Goal: Communication & Community: Answer question/provide support

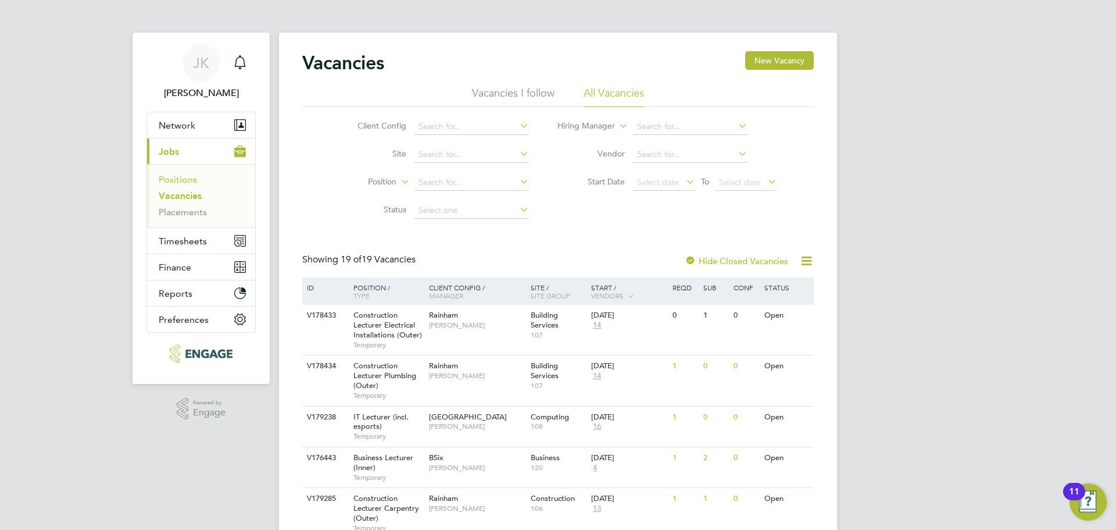
click at [185, 180] on link "Positions" at bounding box center [178, 179] width 38 height 11
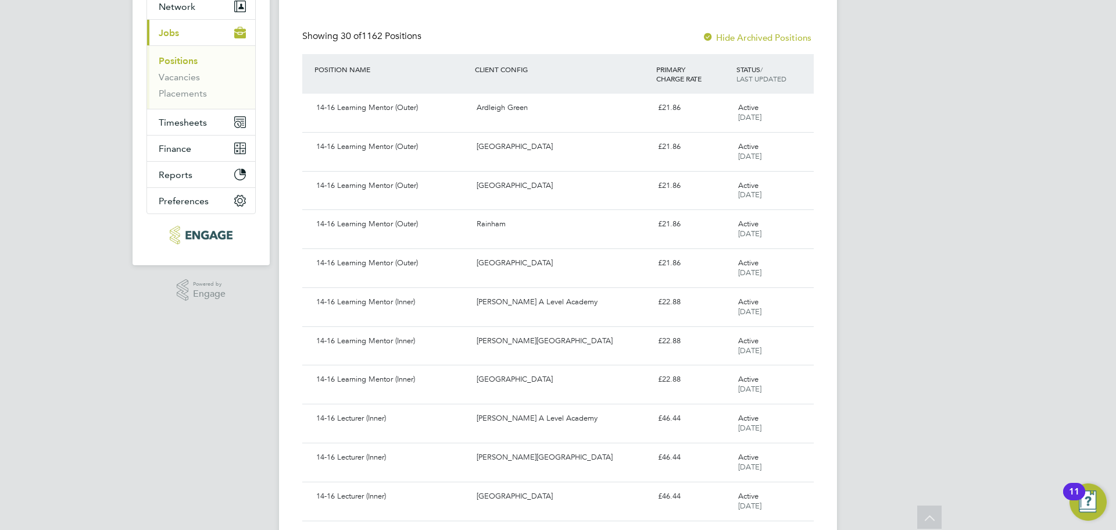
scroll to position [116, 0]
click at [176, 78] on link "Vacancies" at bounding box center [179, 79] width 41 height 11
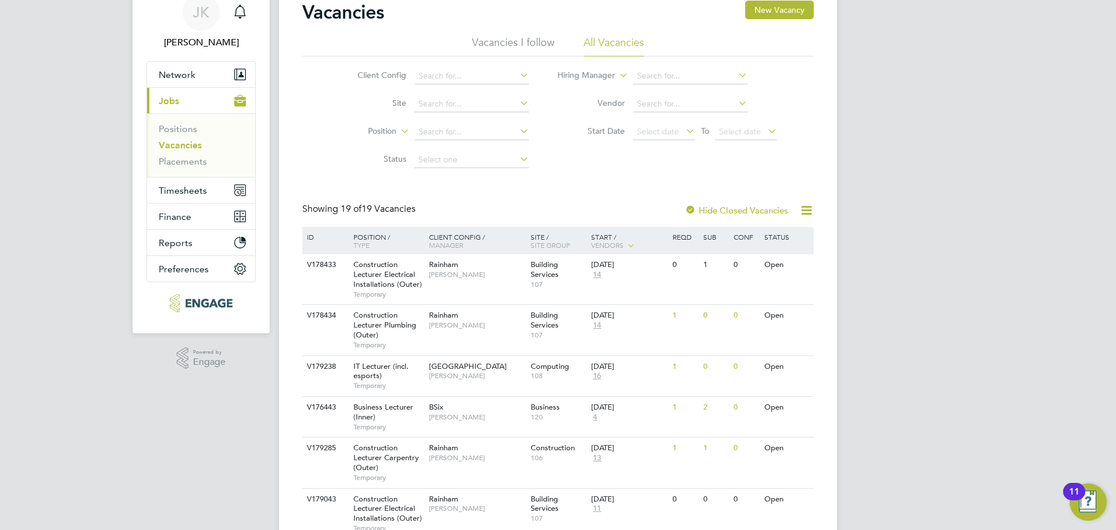
scroll to position [116, 0]
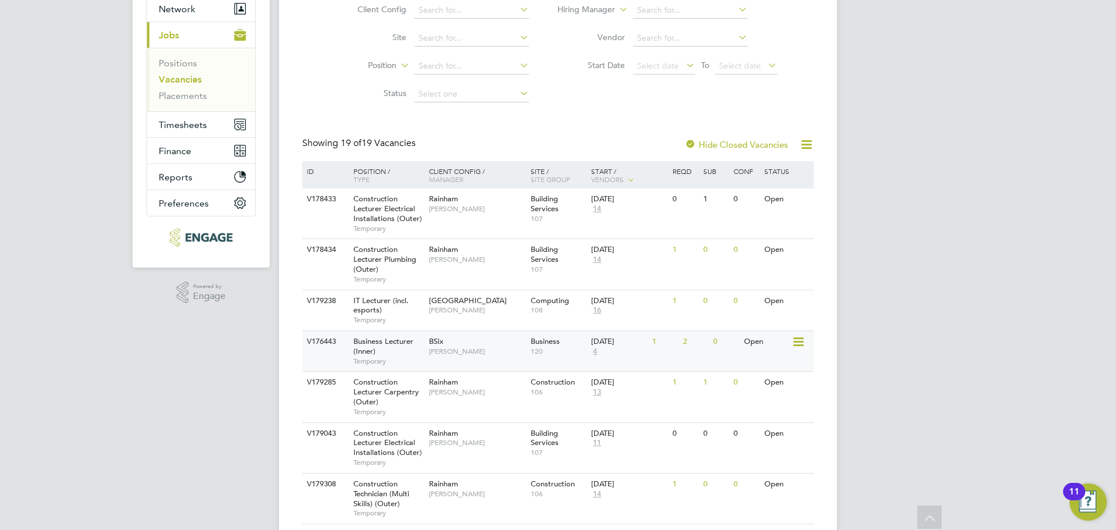
click at [403, 341] on span "Business Lecturer (Inner)" at bounding box center [383, 346] width 60 height 20
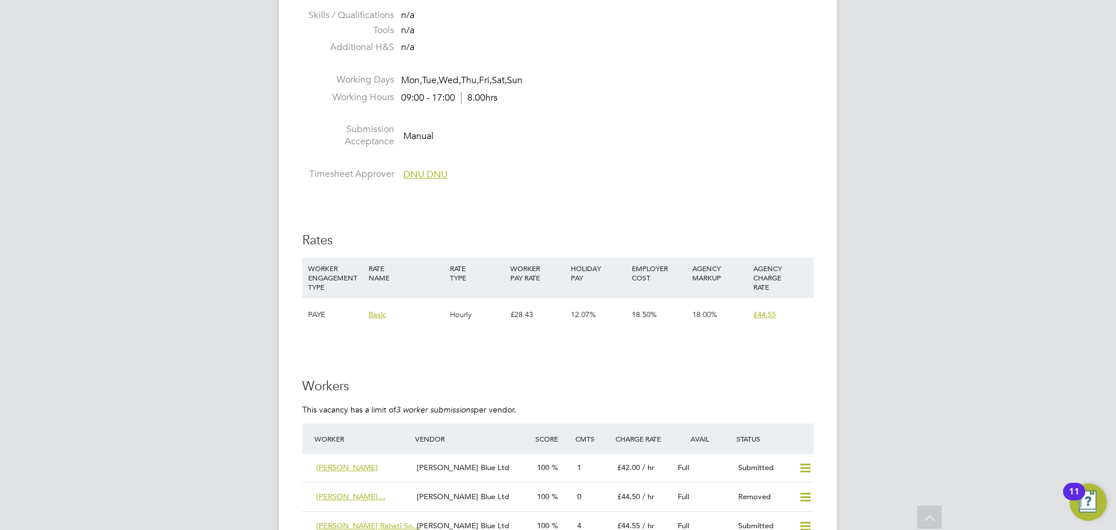
scroll to position [1163, 0]
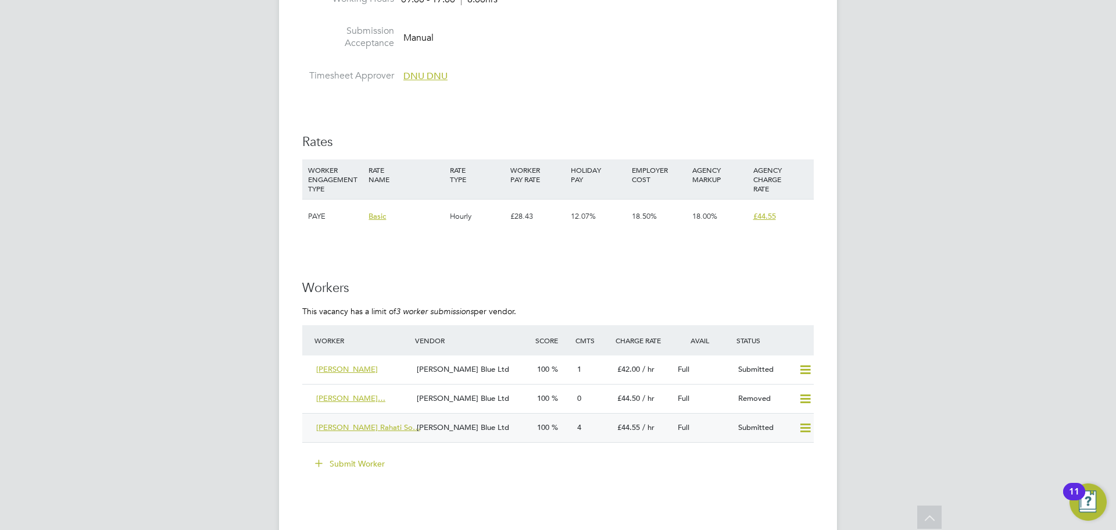
click at [360, 422] on span "Sheida Rahati Rahati So…" at bounding box center [368, 427] width 104 height 10
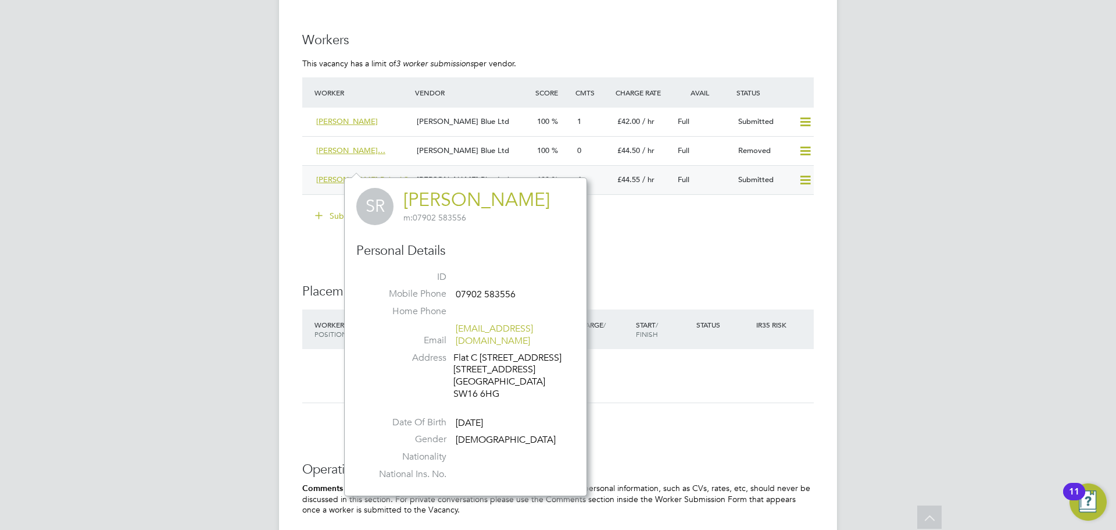
scroll to position [1512, 0]
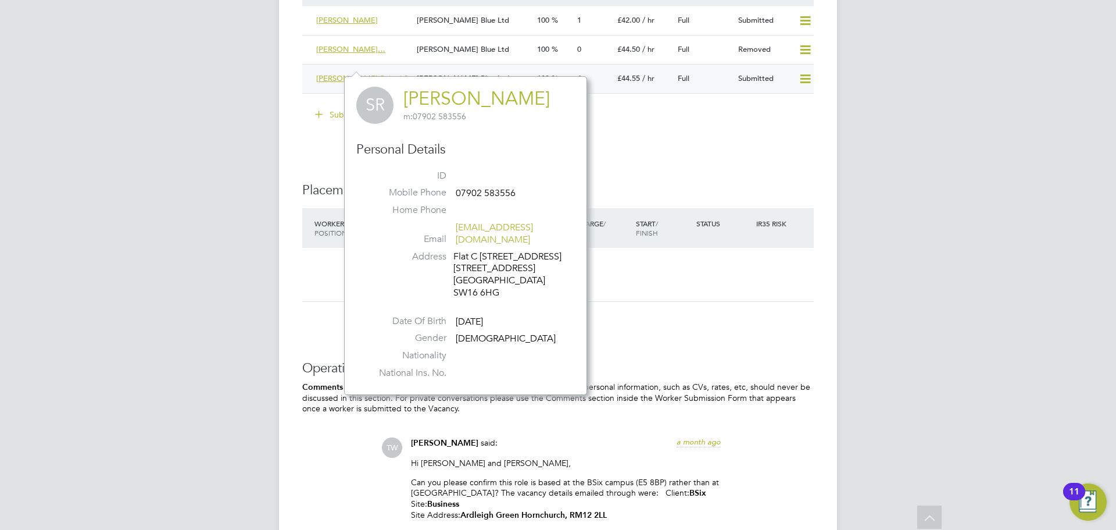
click at [802, 74] on icon at bounding box center [805, 78] width 15 height 9
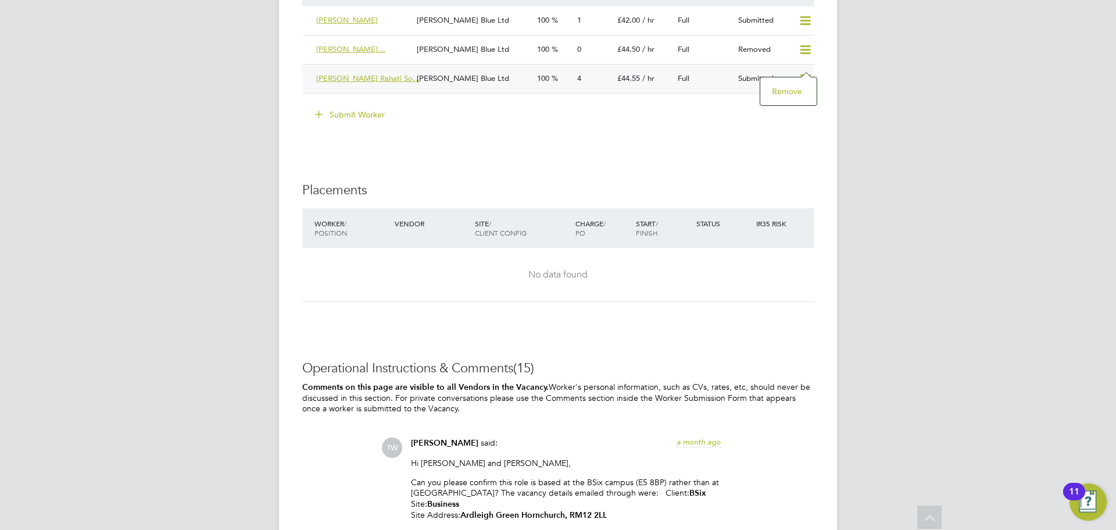
click at [458, 130] on div "IR35 Determination IR35 Status Inside IR35 Status Determination Statement New C…" at bounding box center [558, 231] width 512 height 2993
click at [381, 70] on div "Sheida Rahati Rahati So…" at bounding box center [362, 78] width 101 height 19
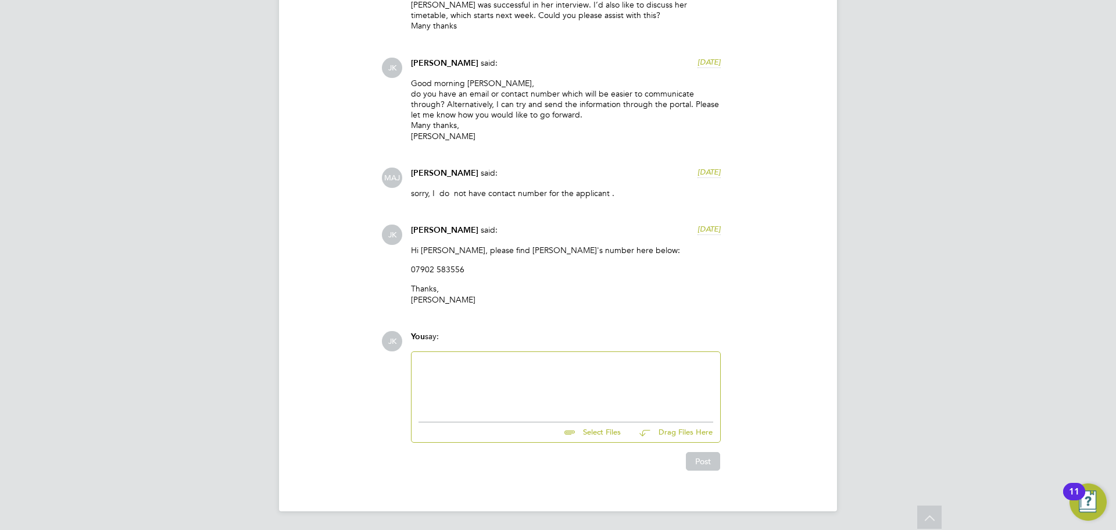
click at [601, 368] on div at bounding box center [566, 384] width 295 height 50
click at [594, 434] on input "file" at bounding box center [626, 430] width 174 height 16
click at [505, 373] on div at bounding box center [566, 384] width 295 height 50
click at [596, 431] on input "file" at bounding box center [626, 430] width 174 height 16
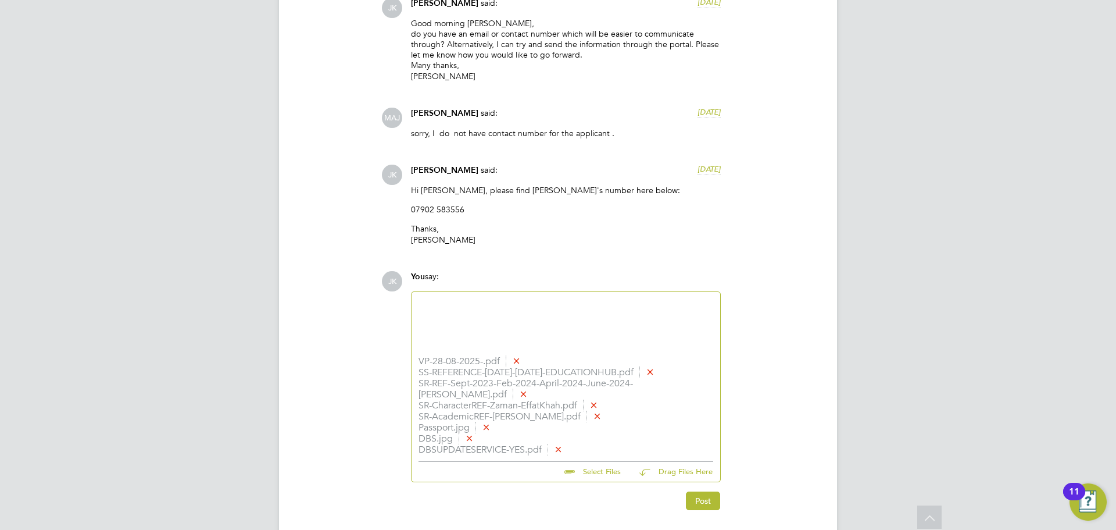
scroll to position [1320, 0]
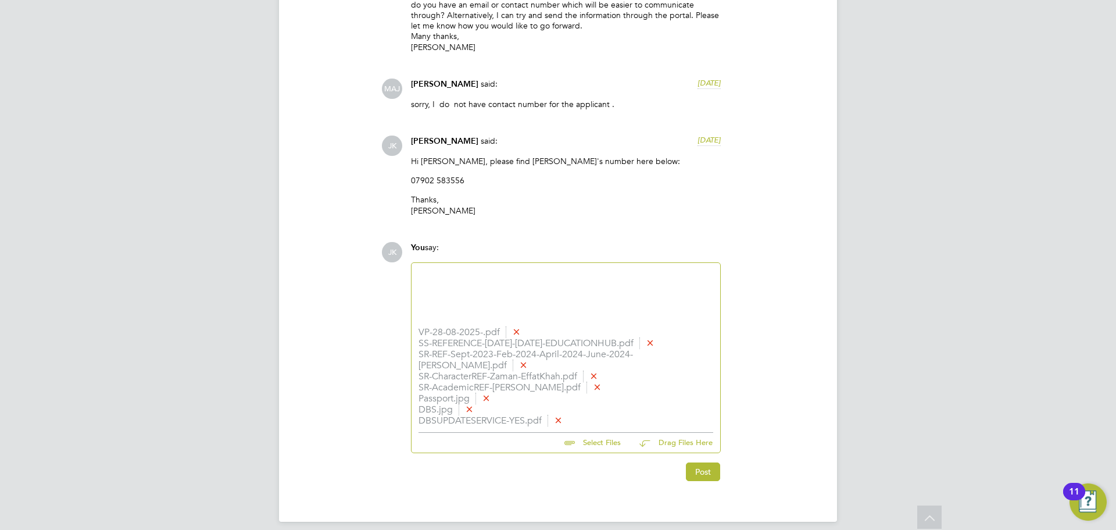
click at [469, 285] on div at bounding box center [566, 295] width 295 height 50
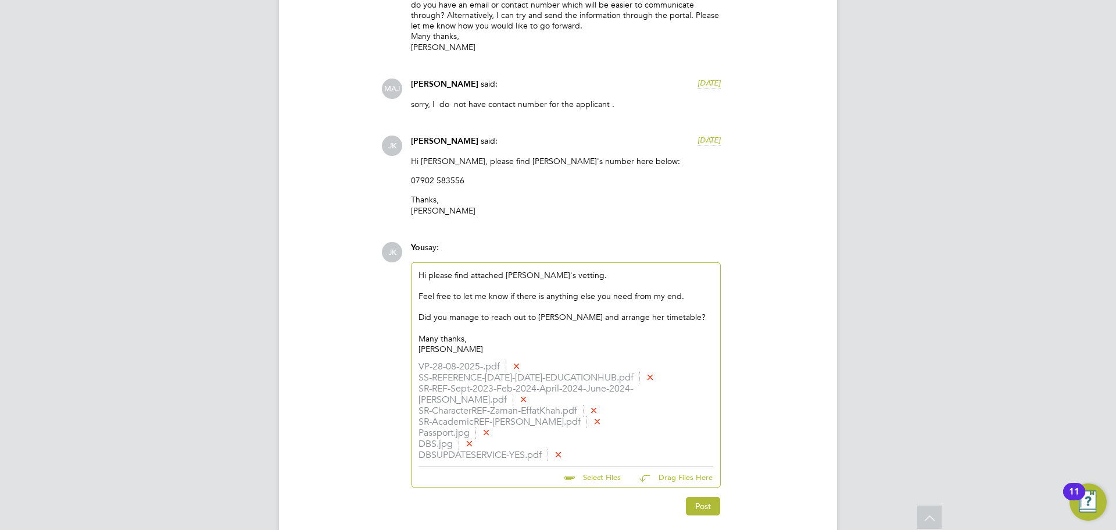
click at [431, 274] on div "Hi please find attached Sheida's vetting. Feel free to let me know if there is …" at bounding box center [566, 312] width 295 height 85
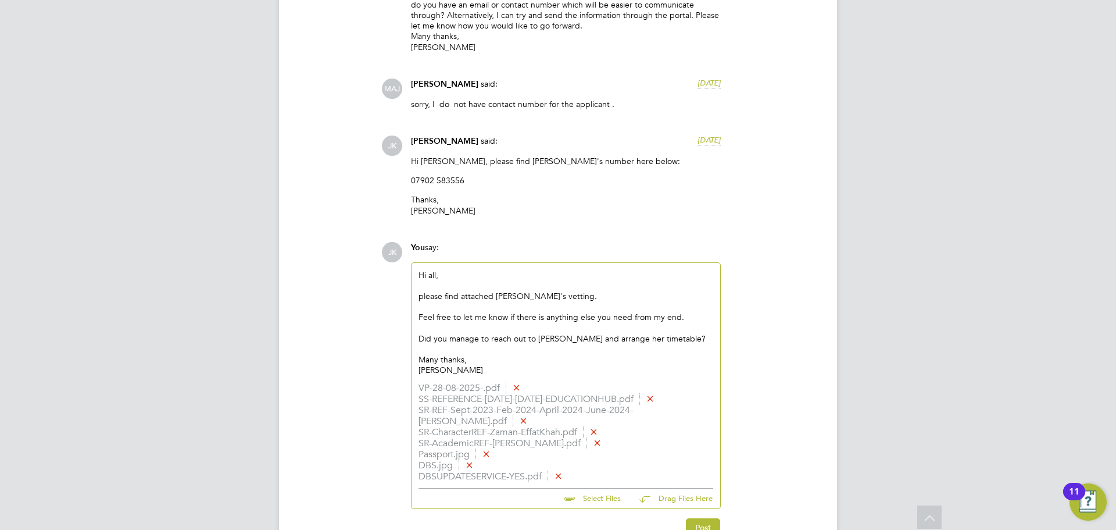
click at [515, 330] on div at bounding box center [566, 328] width 295 height 10
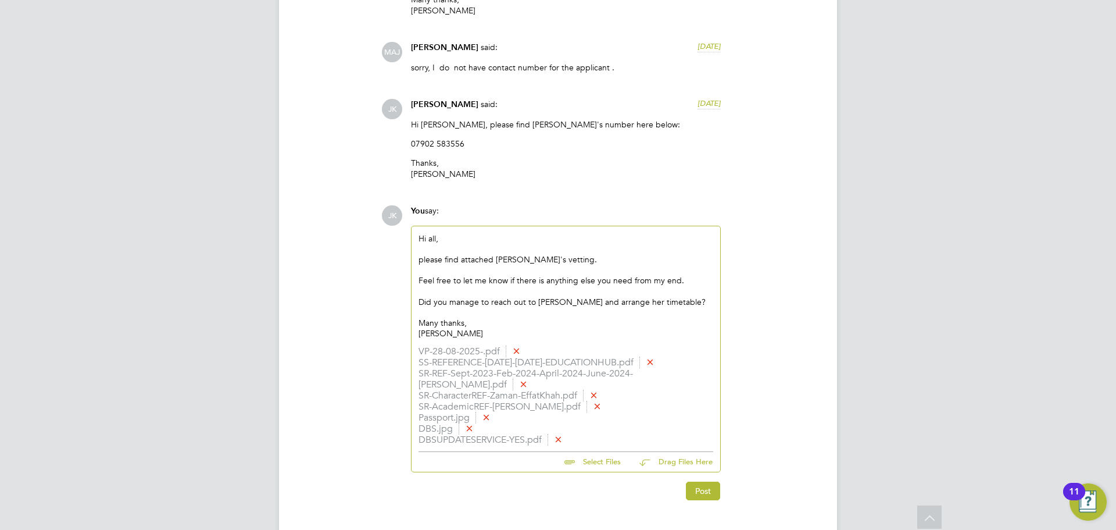
scroll to position [1376, 0]
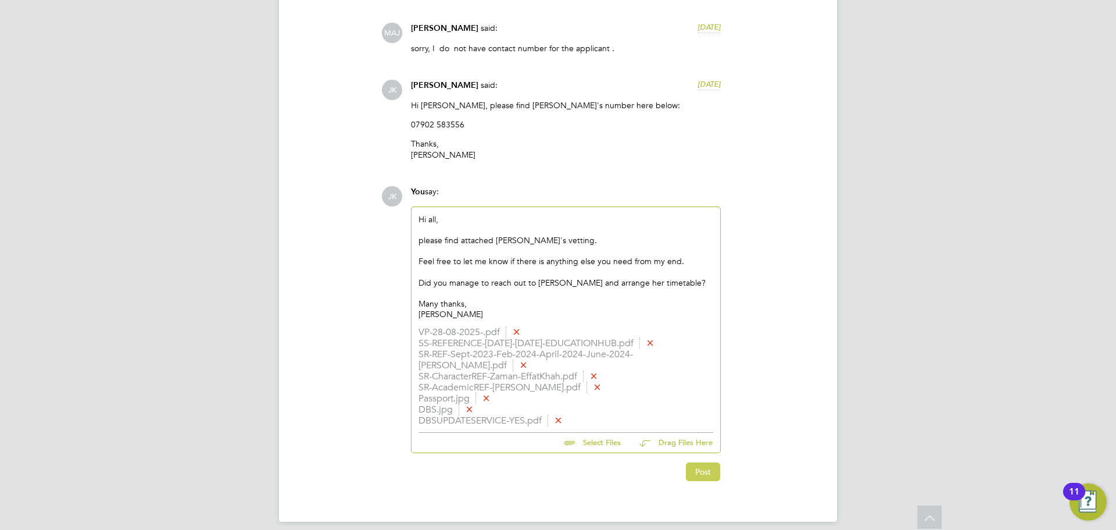
click at [710, 462] on button "Post" at bounding box center [703, 471] width 34 height 19
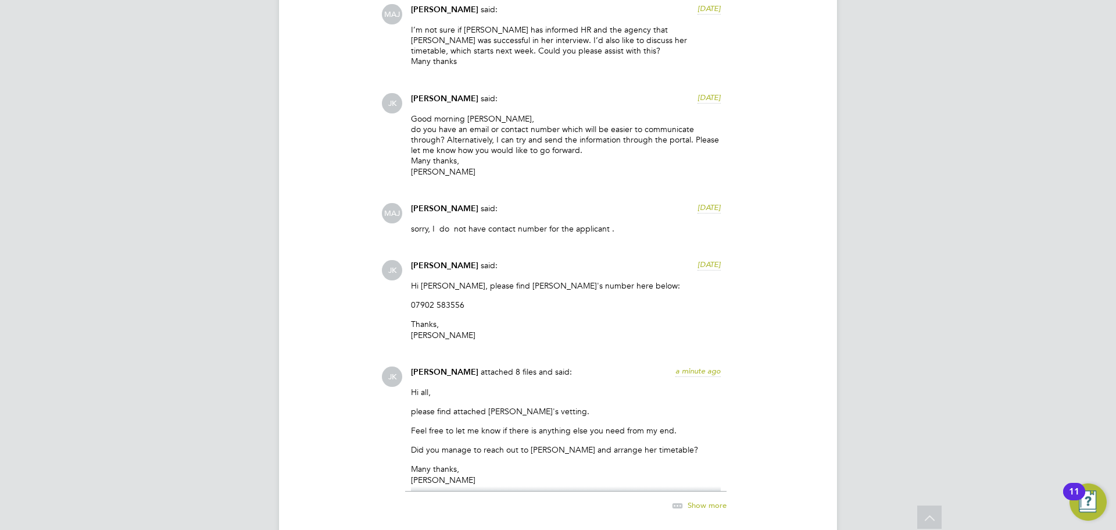
scroll to position [1138, 0]
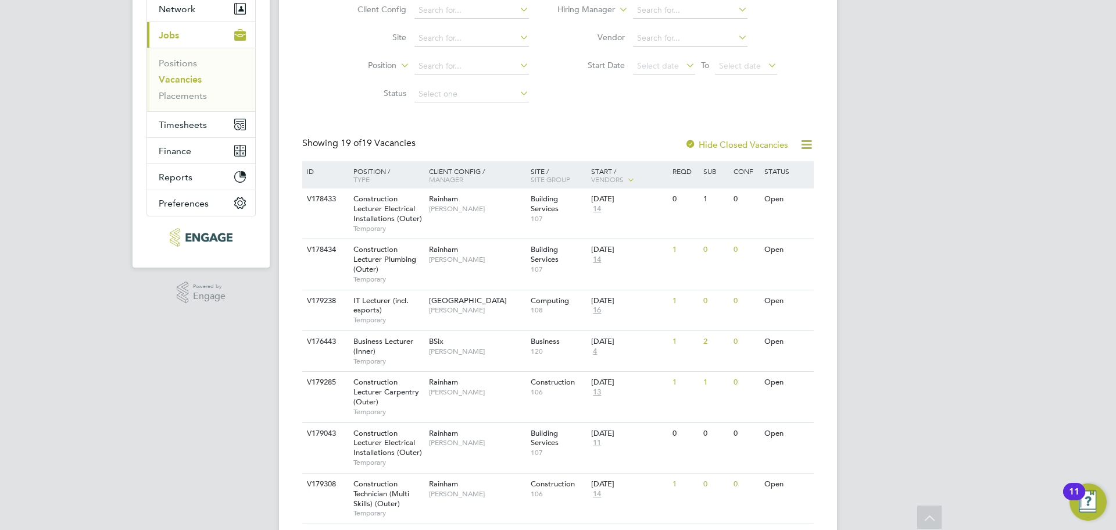
click at [1016, 281] on div "[PERSON_NAME] [PERSON_NAME] Notifications Applications: Network Team Members Bu…" at bounding box center [558, 515] width 1116 height 1262
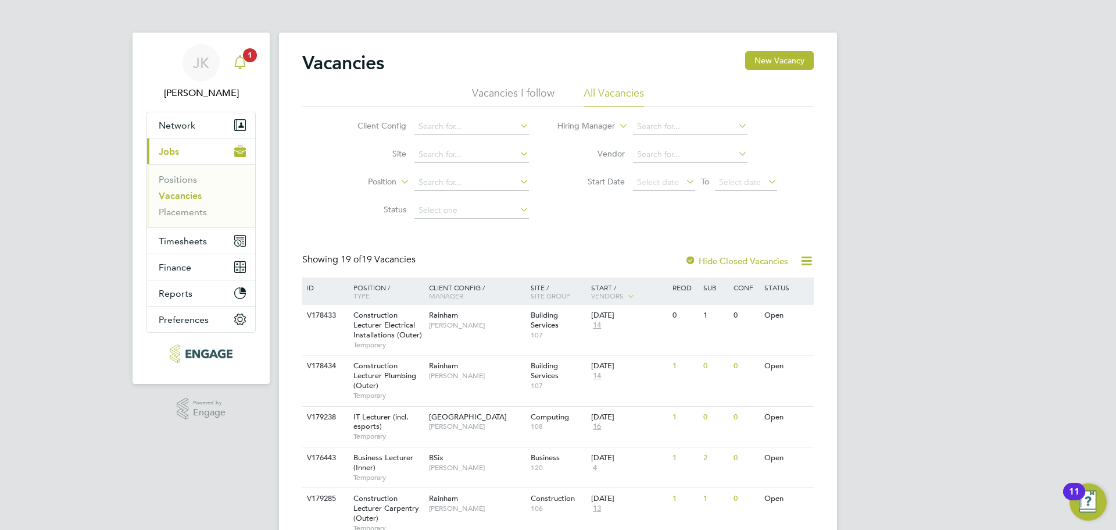
click at [254, 58] on span "1" at bounding box center [250, 55] width 14 height 14
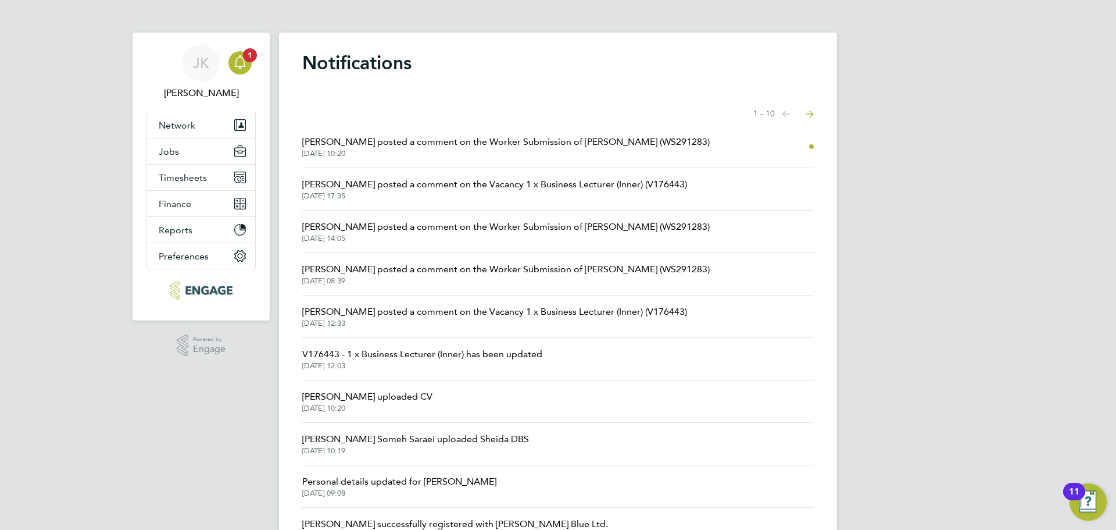
click at [397, 142] on span "Mahnaz Asgari Joorshari posted a comment on the Worker Submission of Sheida Rah…" at bounding box center [506, 142] width 408 height 14
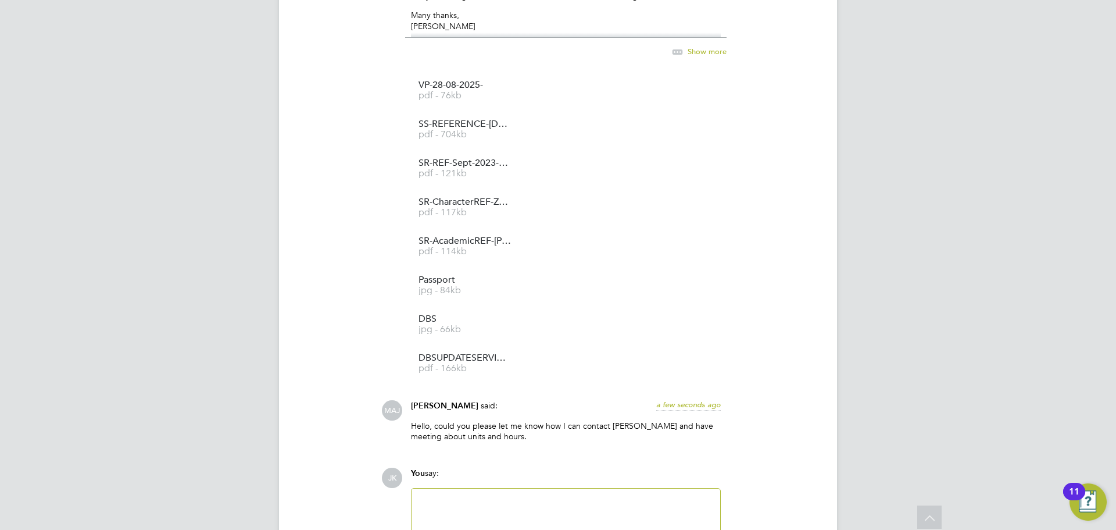
scroll to position [1787, 0]
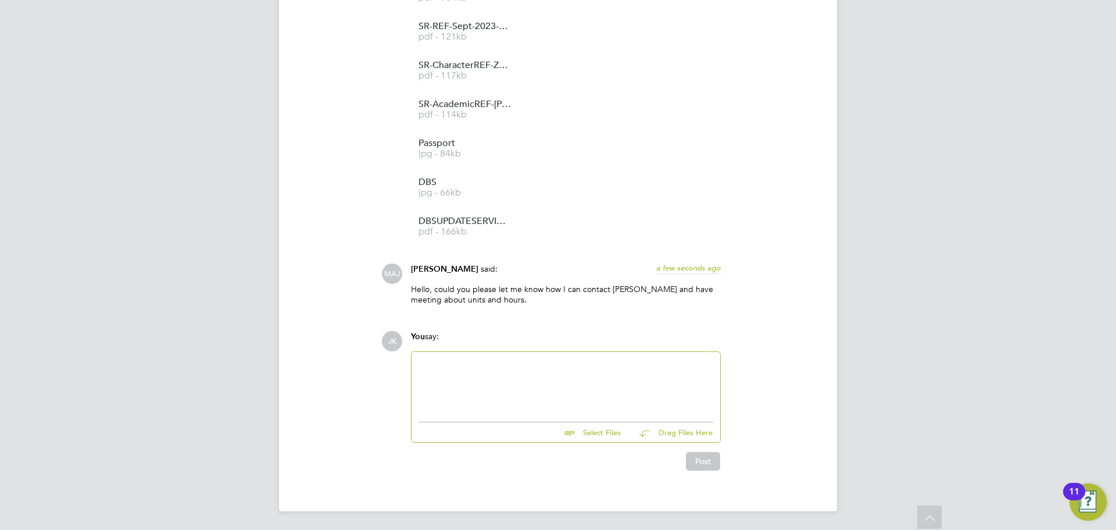
click at [487, 373] on div at bounding box center [566, 384] width 295 height 50
click at [419, 383] on div "07902 583556" at bounding box center [566, 385] width 295 height 10
click at [639, 384] on div "please find [PERSON_NAME]'s contact number here: [PHONE_NUMBER]" at bounding box center [566, 385] width 295 height 10
click at [471, 406] on div "Alternatively sheida is okay" at bounding box center [566, 406] width 295 height 10
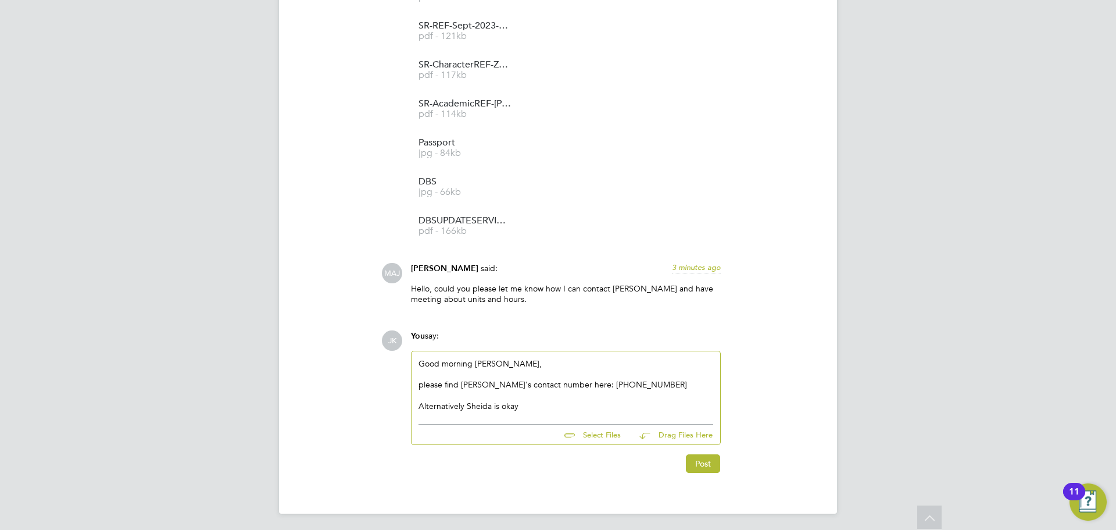
click at [538, 402] on div "Alternatively Sheida is okay" at bounding box center [566, 406] width 295 height 10
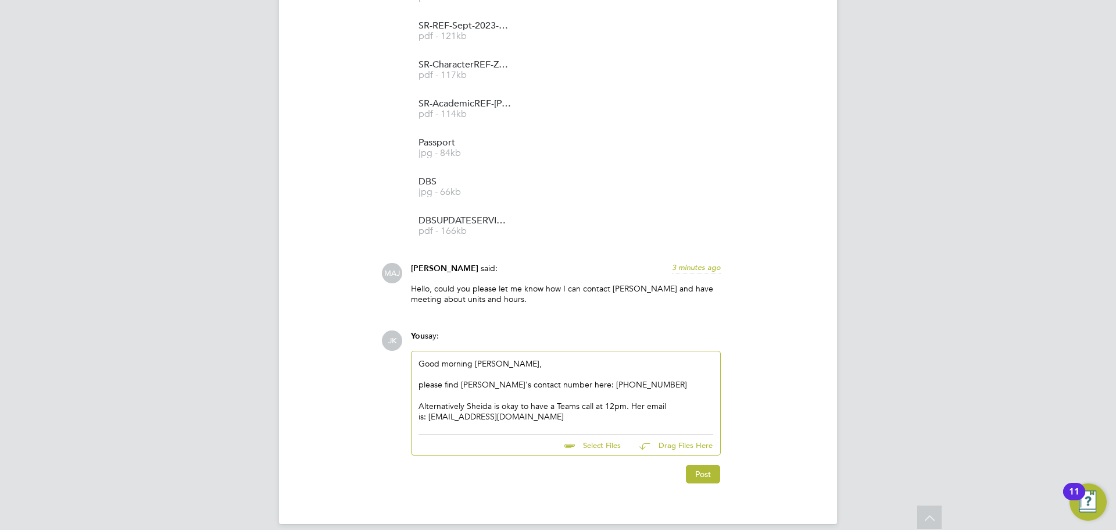
click at [626, 386] on div "please find Sheida's contact number here: 07902 583556" at bounding box center [566, 384] width 295 height 10
click at [573, 384] on div "please find Sheida's contact number here: 07902 583556" at bounding box center [566, 384] width 295 height 10
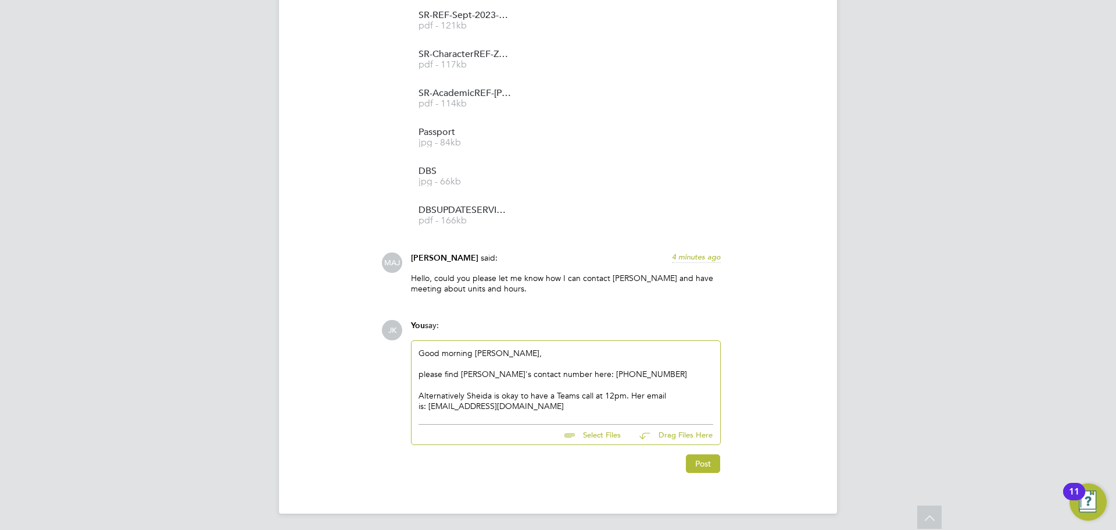
scroll to position [1800, 0]
click at [538, 402] on div "Alternatively Sheida is okay to have a Teams call at 12pm. Her email is: [EMAIL…" at bounding box center [566, 398] width 295 height 21
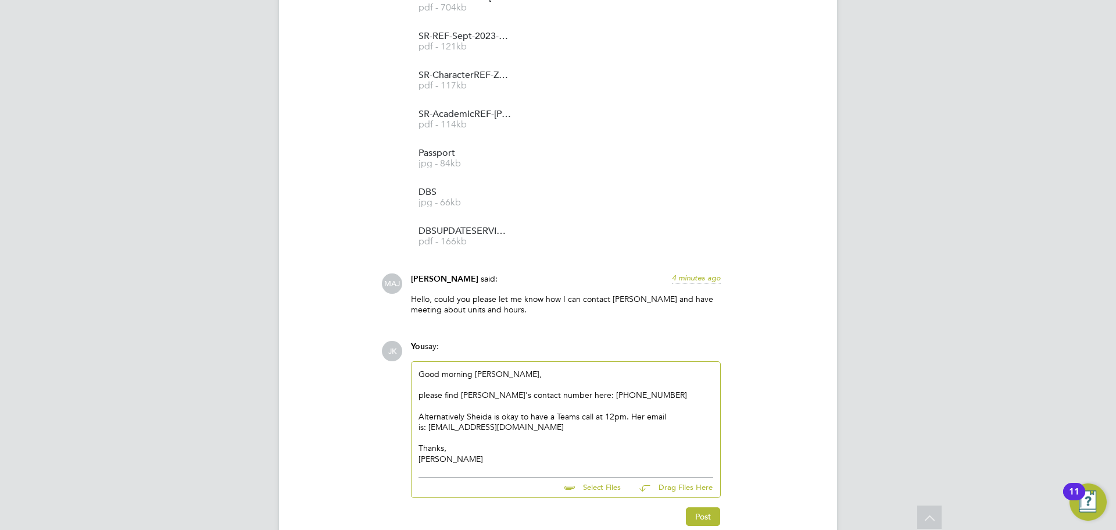
scroll to position [1832, 0]
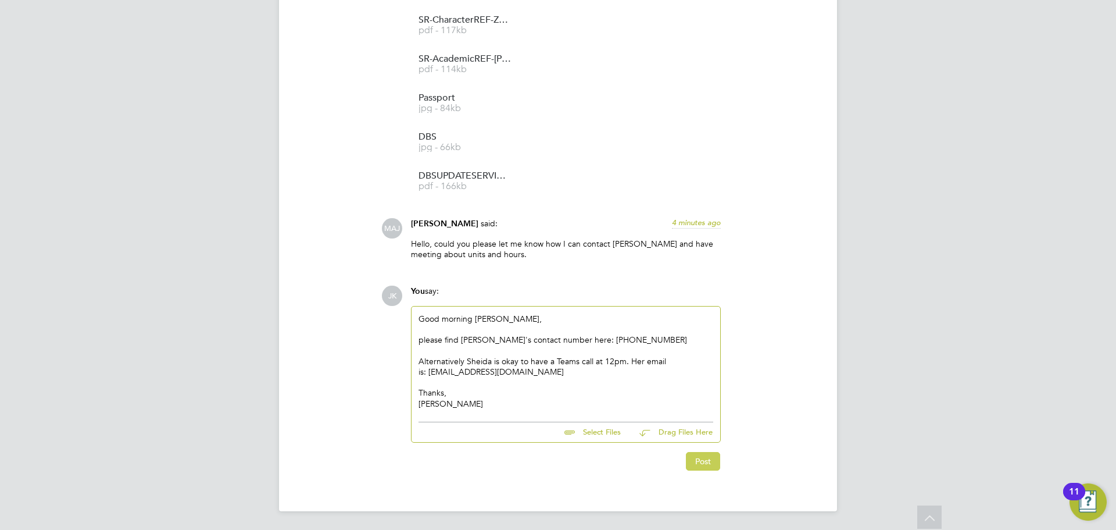
click at [701, 461] on button "Post" at bounding box center [703, 461] width 34 height 19
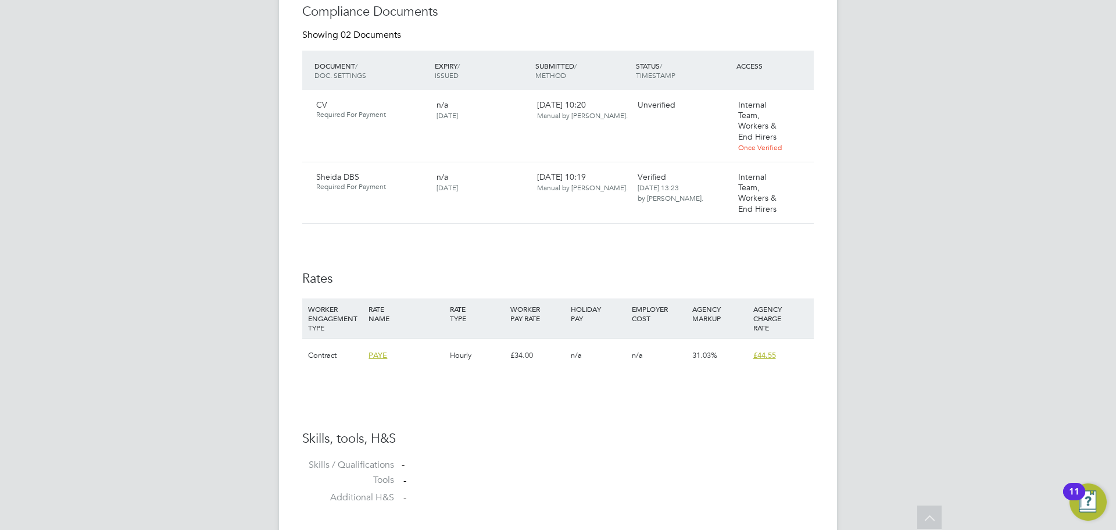
scroll to position [702, 0]
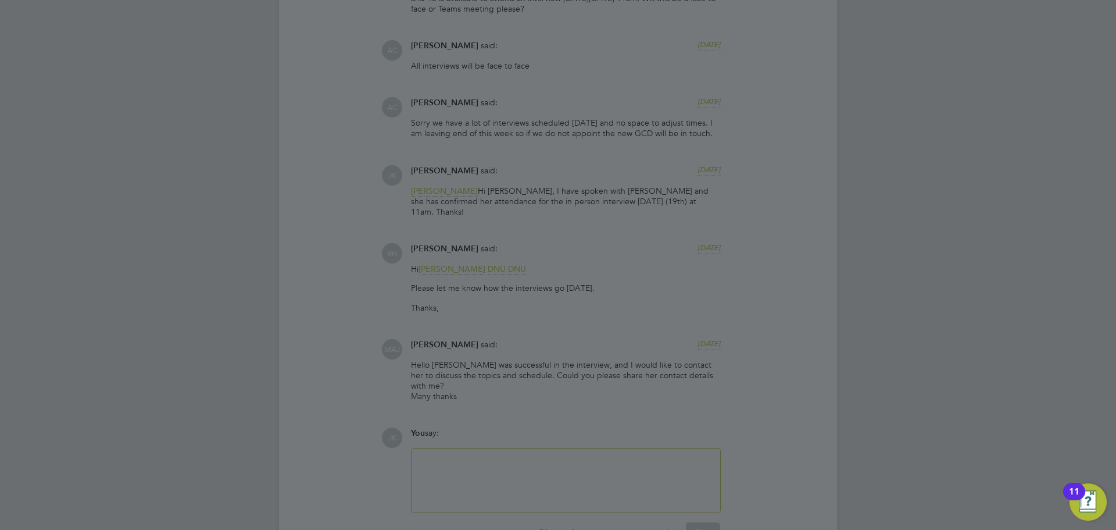
click at [537, 348] on div at bounding box center [558, 265] width 1116 height 530
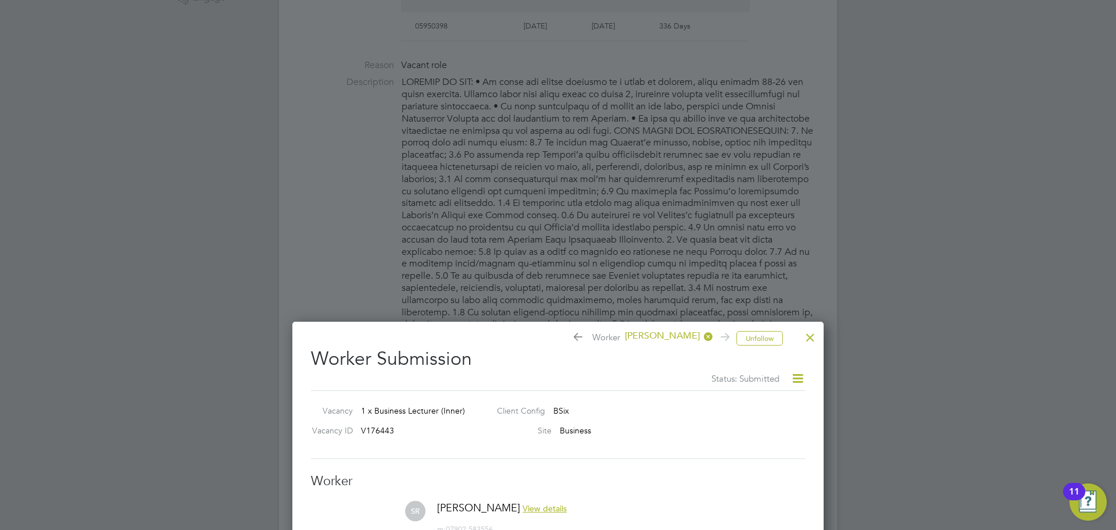
click at [810, 340] on div at bounding box center [810, 334] width 21 height 21
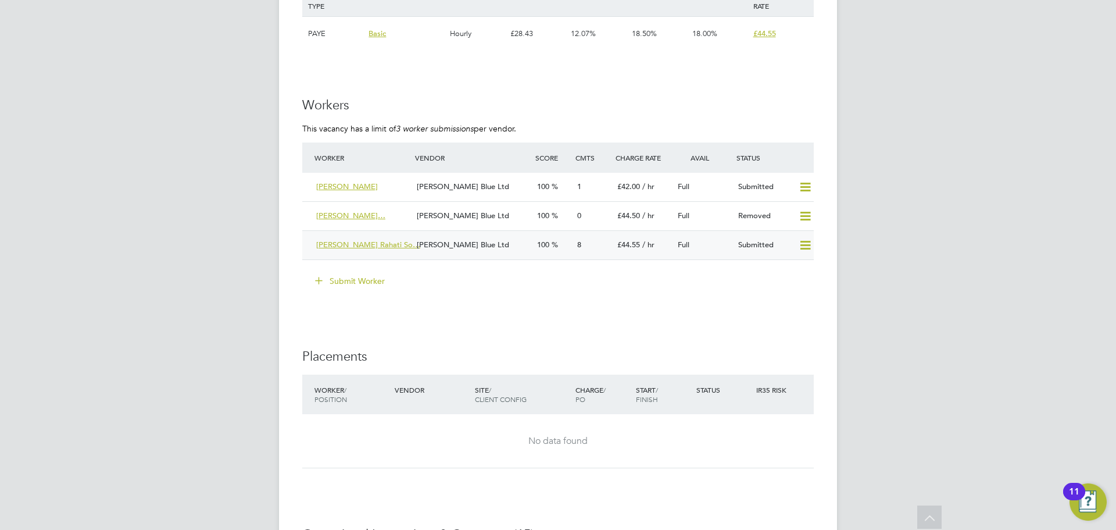
click at [353, 240] on span "[PERSON_NAME] Rahati So…" at bounding box center [368, 245] width 104 height 10
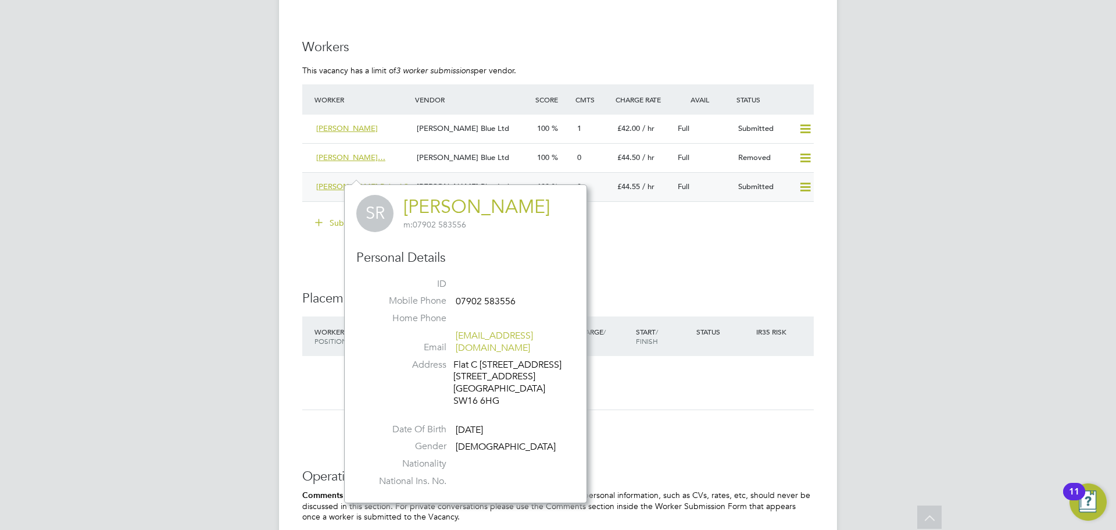
click at [337, 181] on span "[PERSON_NAME] Rahati So…" at bounding box center [368, 186] width 104 height 10
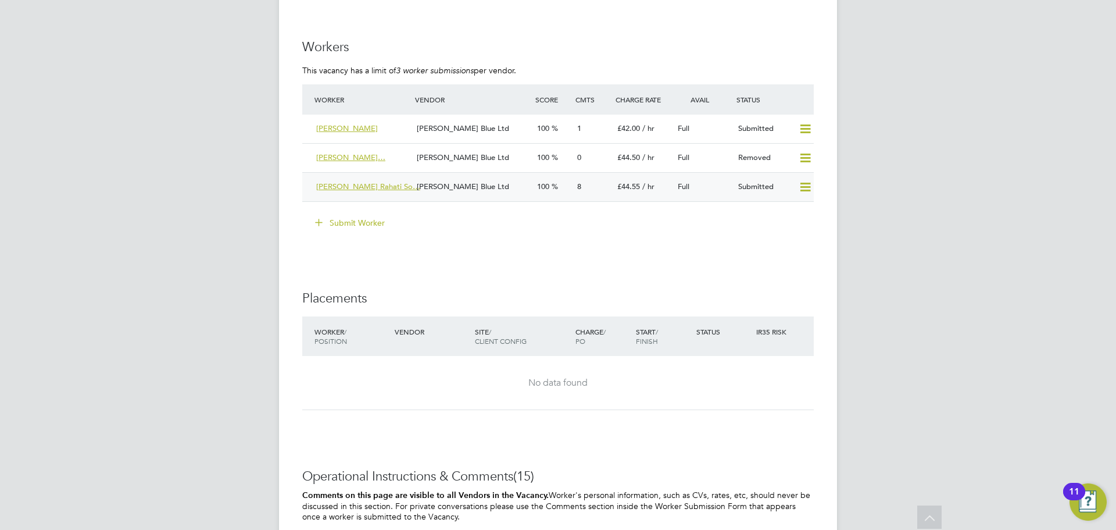
click at [338, 181] on span "Sheida Rahati Rahati So…" at bounding box center [368, 186] width 104 height 10
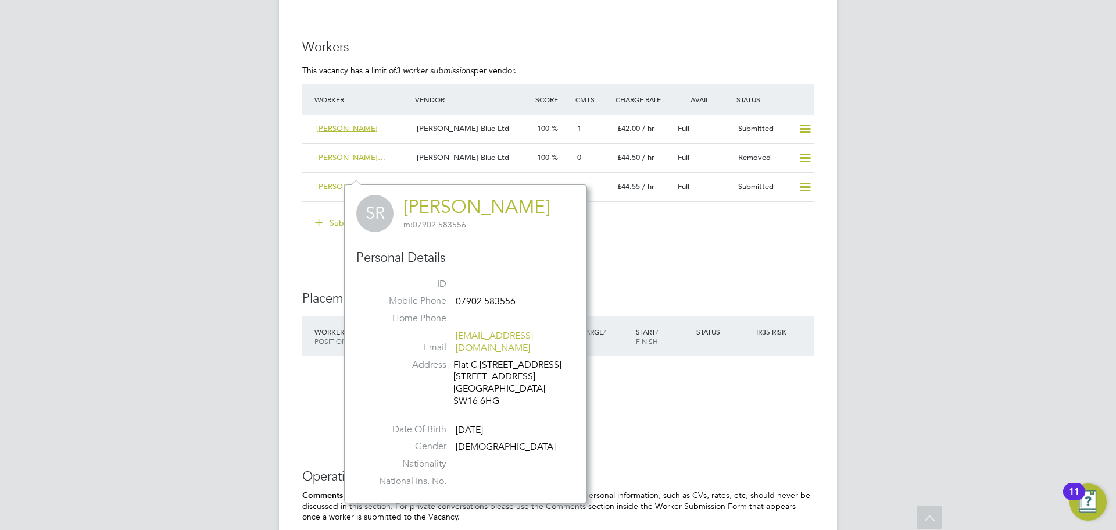
click at [452, 208] on link "[PERSON_NAME]" at bounding box center [476, 206] width 147 height 23
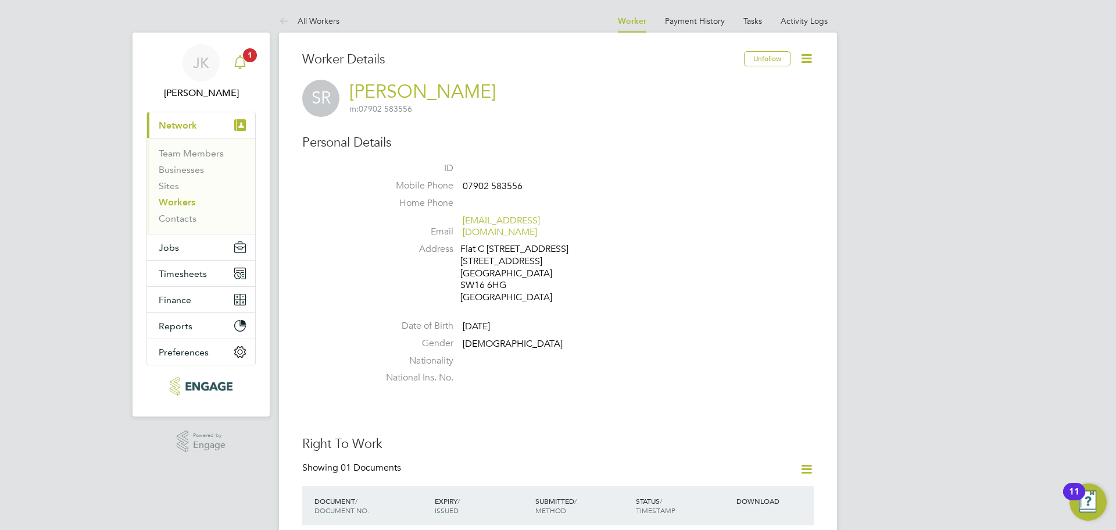
click at [246, 60] on span "1" at bounding box center [250, 55] width 14 height 14
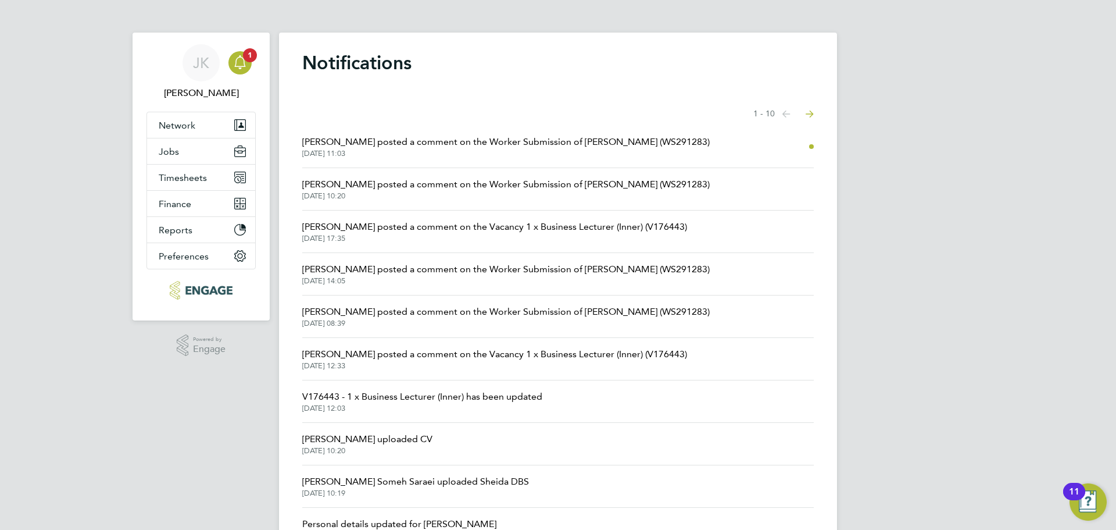
click at [405, 147] on span "[PERSON_NAME] posted a comment on the Worker Submission of [PERSON_NAME] (WS291…" at bounding box center [506, 142] width 408 height 14
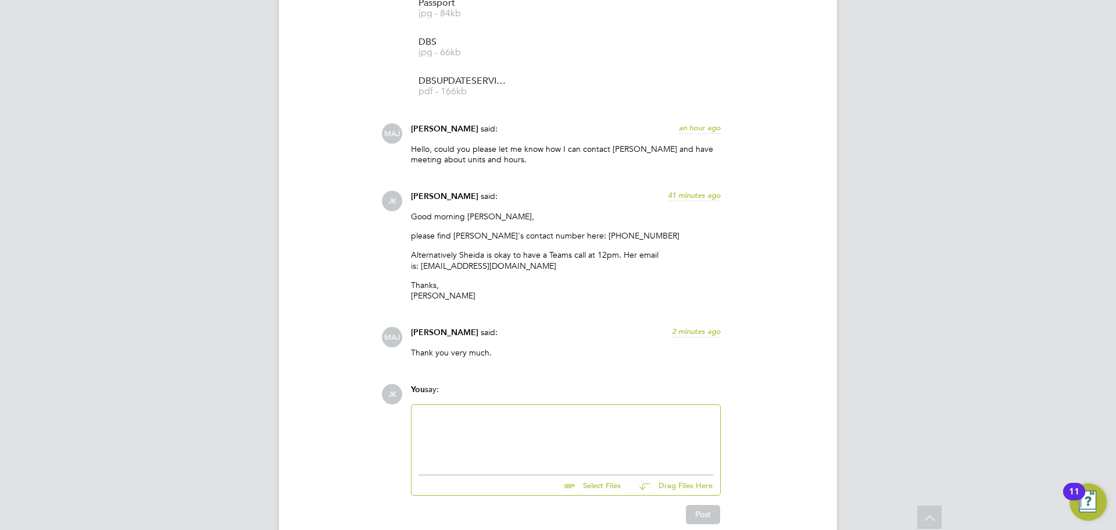
scroll to position [1980, 0]
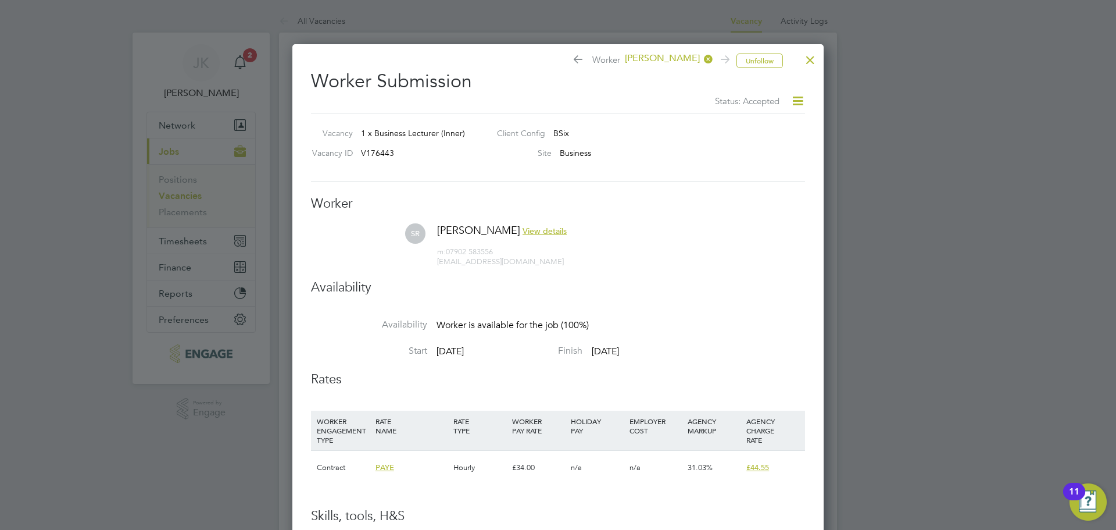
click at [812, 61] on div at bounding box center [810, 57] width 21 height 21
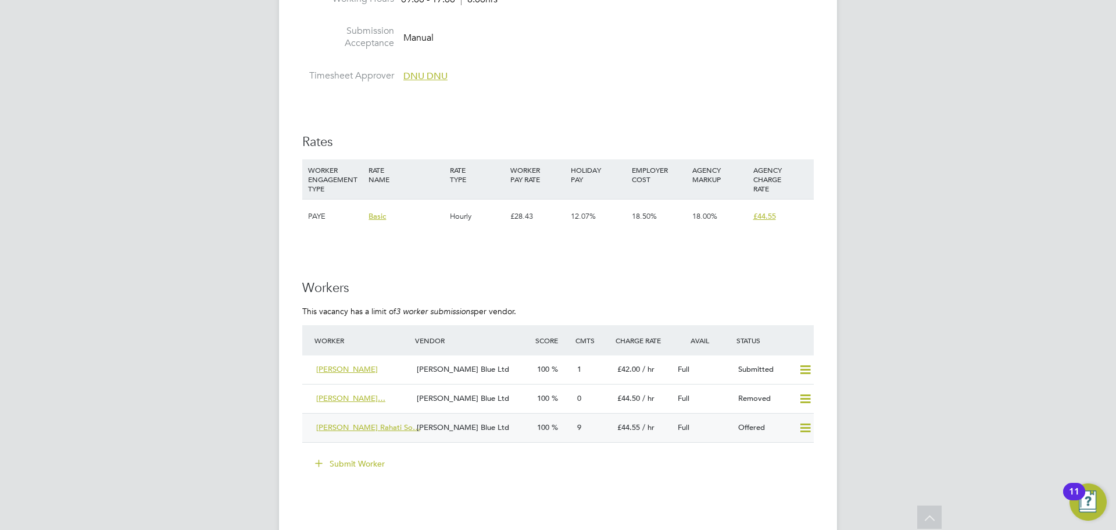
click at [344, 422] on span "Sheida Rahati Rahati So…" at bounding box center [368, 427] width 104 height 10
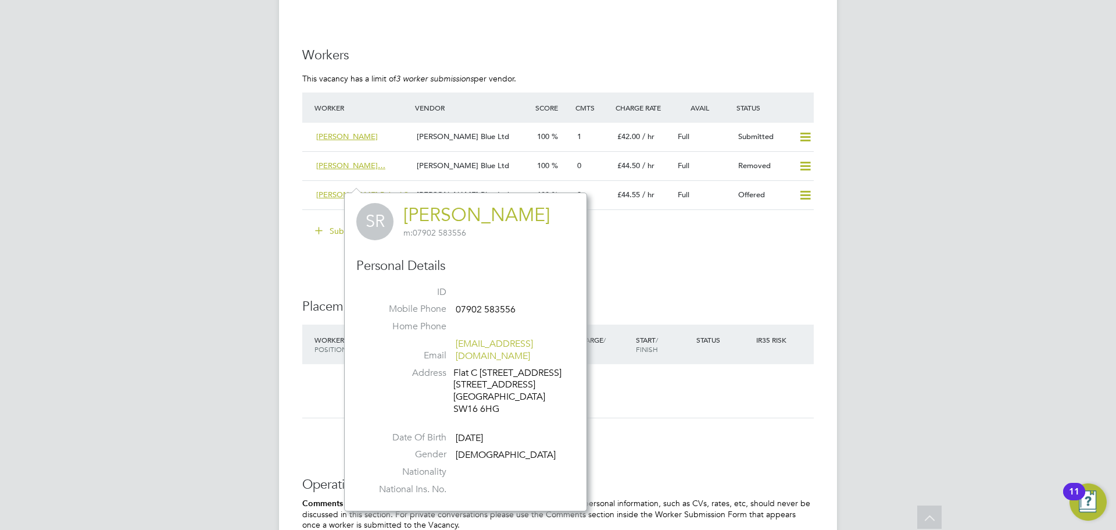
click at [466, 222] on link "[PERSON_NAME]" at bounding box center [476, 214] width 147 height 23
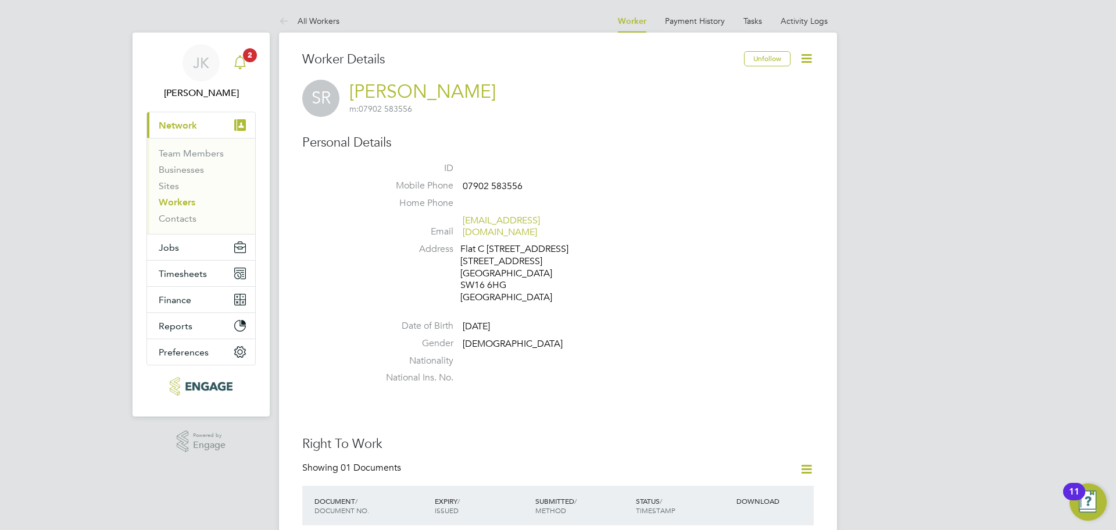
click at [253, 62] on app-alerts-badge "2" at bounding box center [249, 55] width 15 height 16
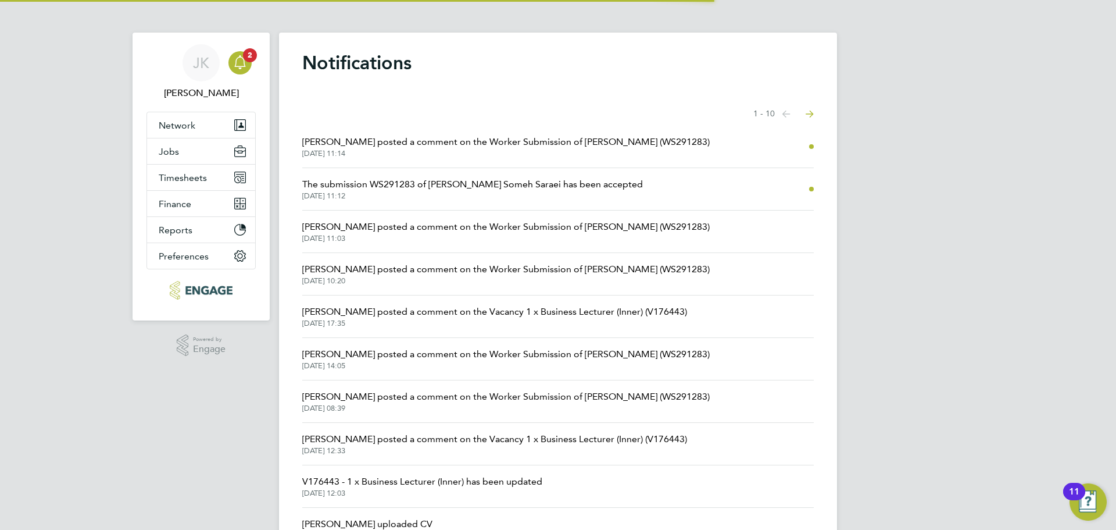
click at [373, 151] on span "[DATE] 11:14" at bounding box center [506, 153] width 408 height 9
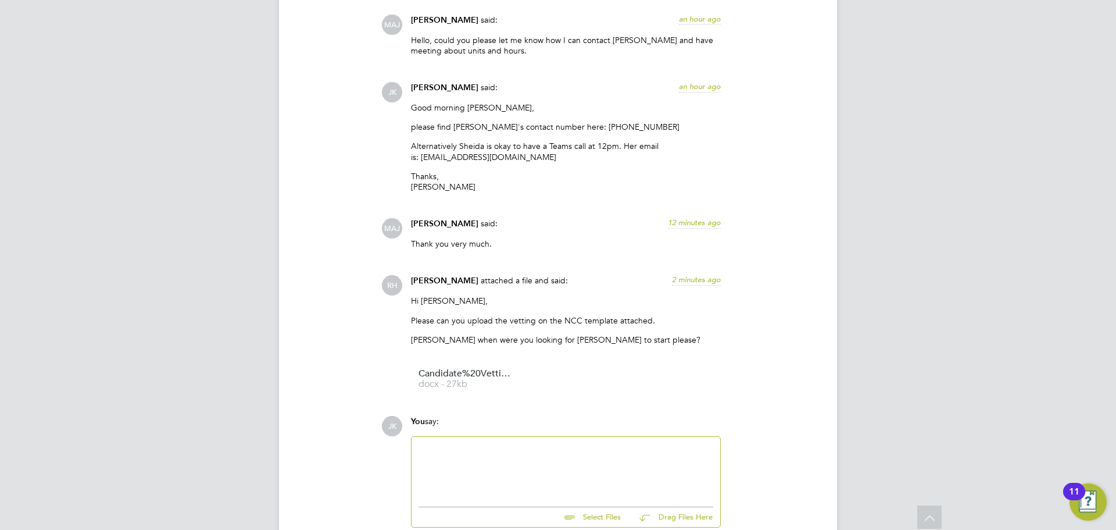
scroll to position [2093, 0]
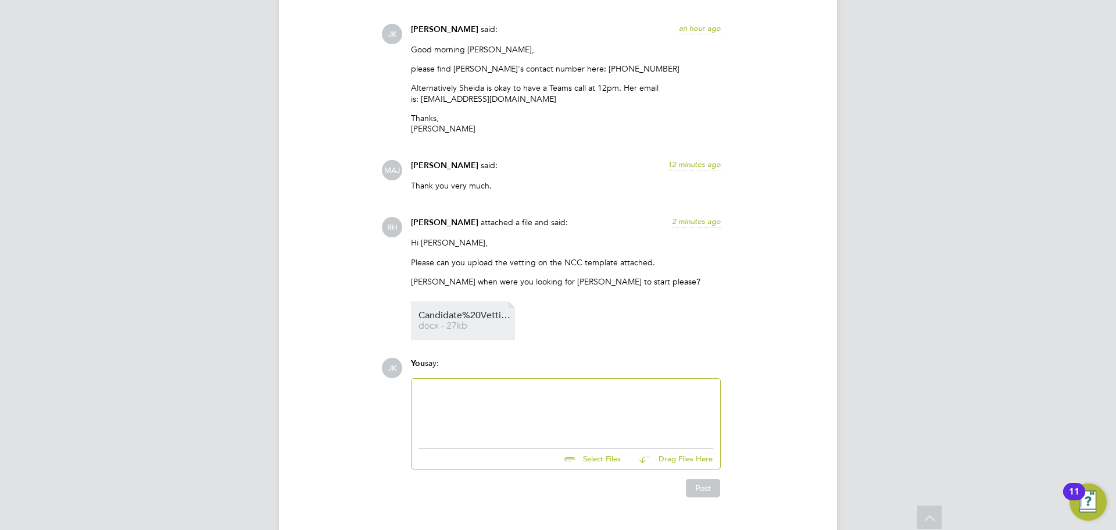
click at [435, 317] on span "Candidate%20Vetting%20Form" at bounding box center [465, 315] width 93 height 9
drag, startPoint x: 893, startPoint y: 237, endPoint x: 684, endPoint y: 479, distance: 319.9
